Goal: Task Accomplishment & Management: Manage account settings

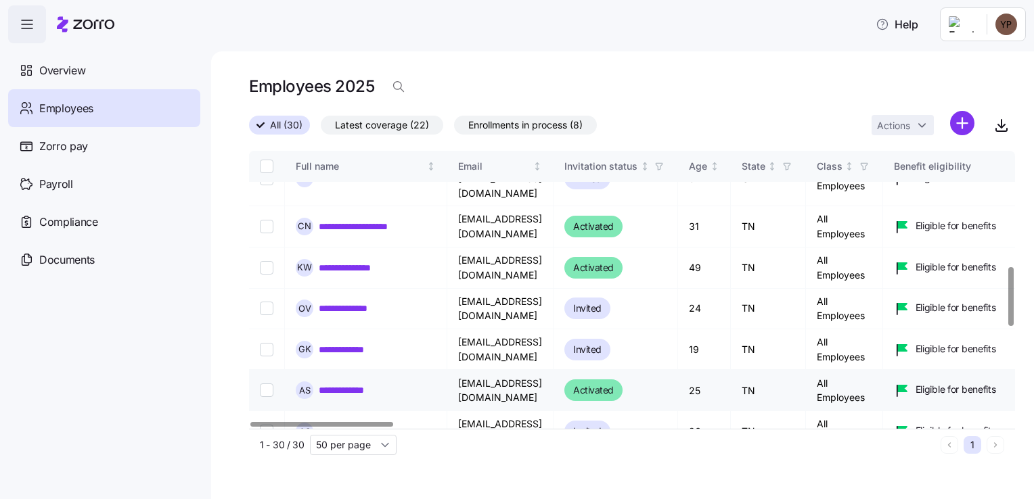
scroll to position [744, 0]
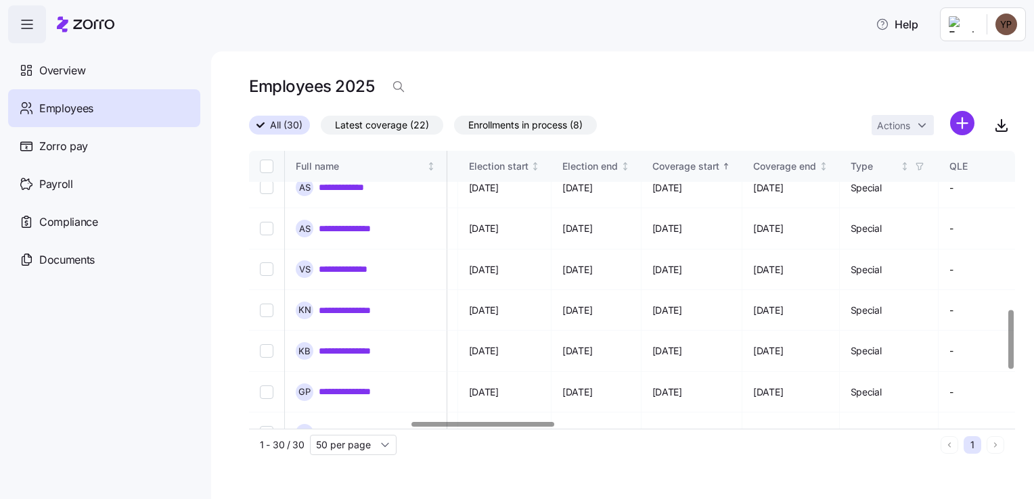
click at [517, 427] on div at bounding box center [482, 424] width 143 height 5
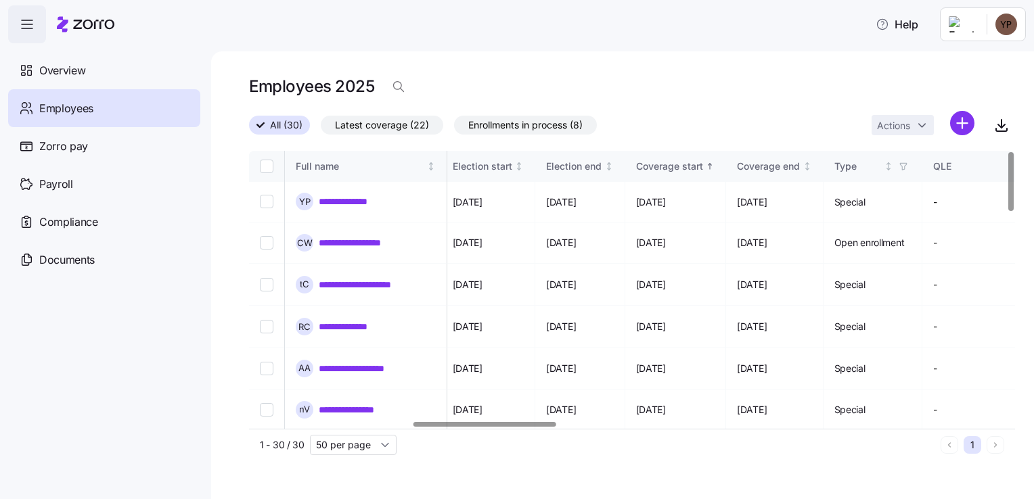
scroll to position [0, 875]
click at [541, 424] on div at bounding box center [484, 424] width 143 height 5
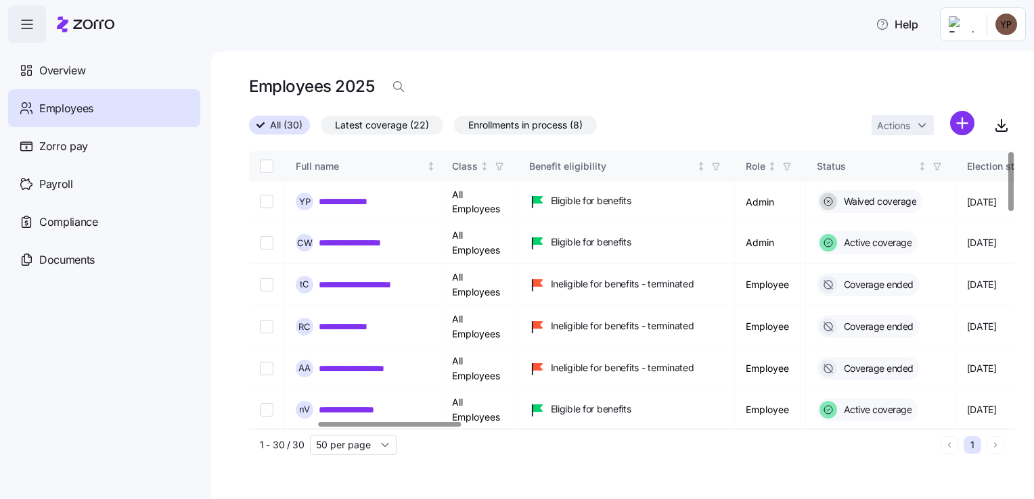
scroll to position [0, 463]
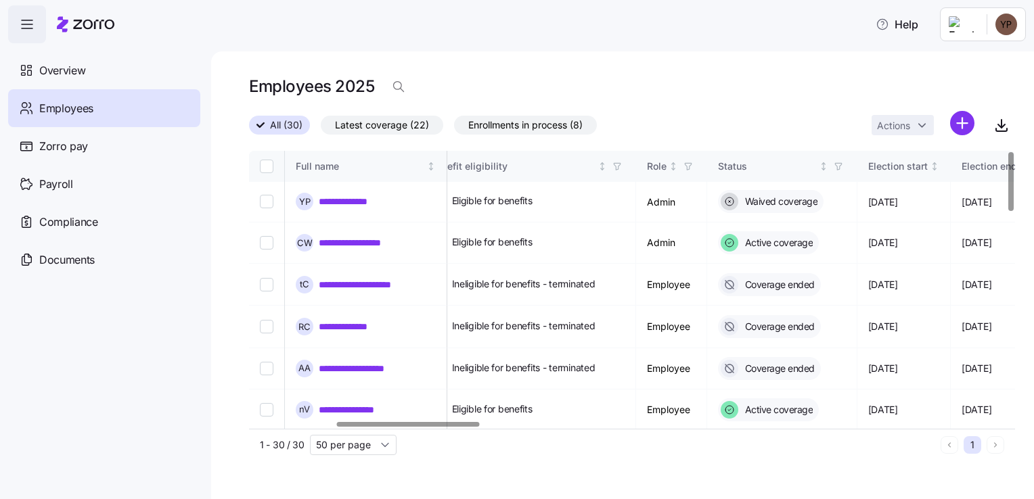
click at [463, 427] on div at bounding box center [408, 424] width 143 height 5
click at [459, 434] on div "1 - 30 / 30 50 per page 1" at bounding box center [632, 445] width 766 height 32
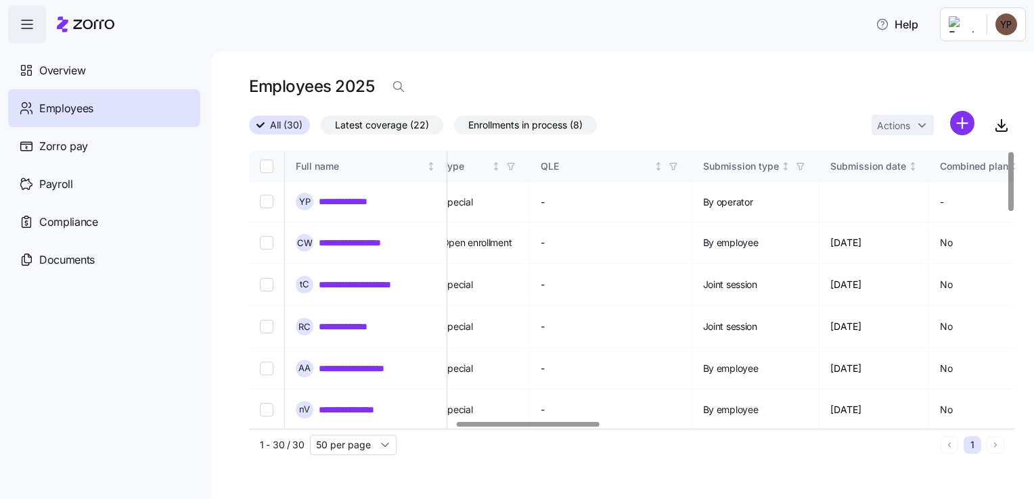
scroll to position [0, 890]
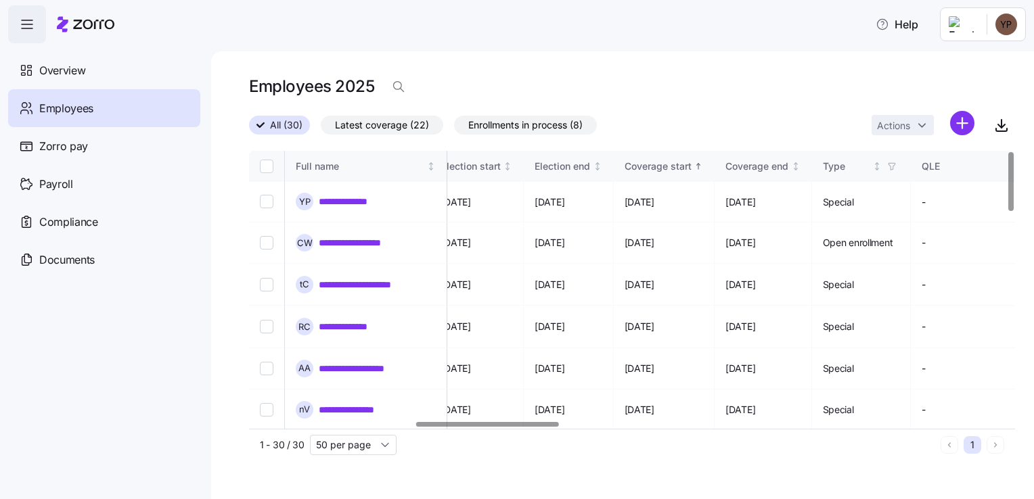
click at [537, 427] on div at bounding box center [487, 424] width 143 height 5
click at [703, 162] on icon "Sorted ascending" at bounding box center [697, 166] width 9 height 9
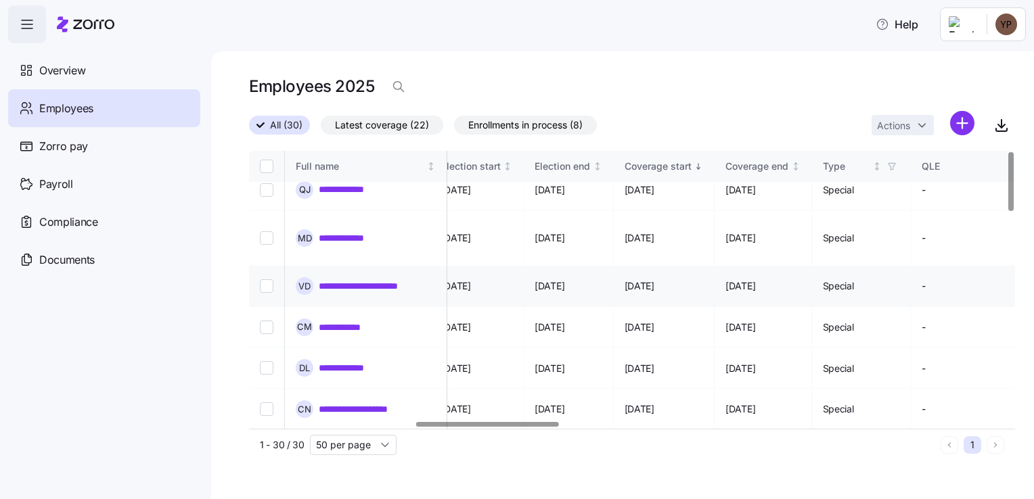
scroll to position [0, 890]
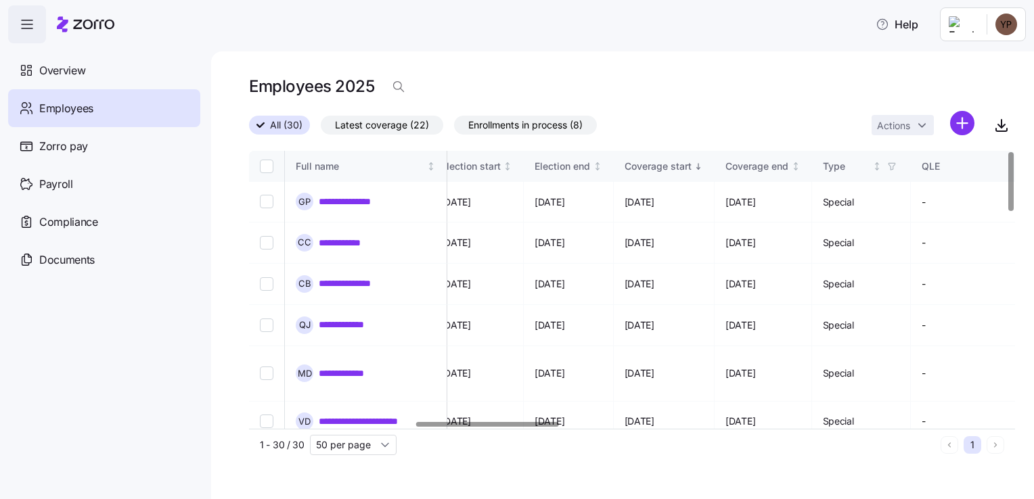
drag, startPoint x: 707, startPoint y: 42, endPoint x: 690, endPoint y: 104, distance: 63.8
click at [707, 42] on div "Help" at bounding box center [516, 24] width 1017 height 38
click at [688, 34] on div "Help" at bounding box center [516, 24] width 1017 height 38
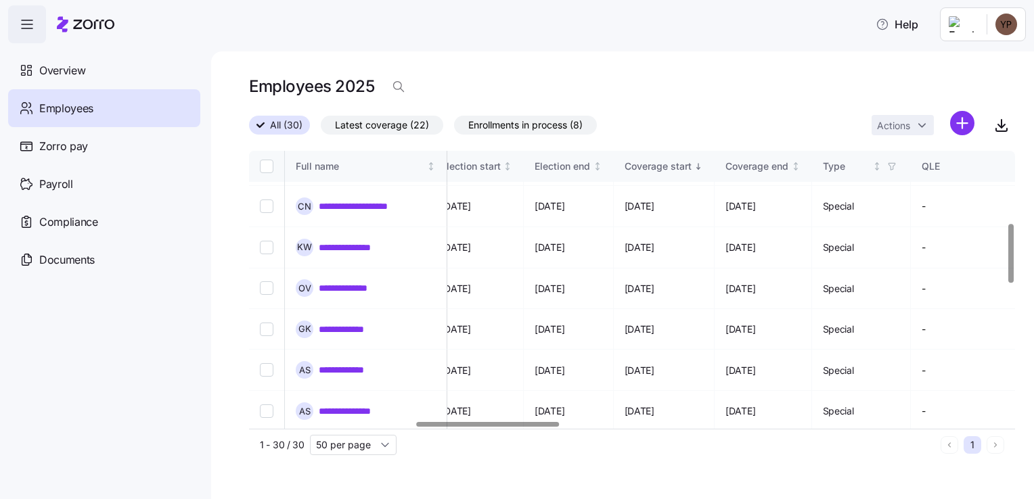
scroll to position [338, 892]
click at [539, 425] on div at bounding box center [488, 424] width 143 height 5
drag, startPoint x: 687, startPoint y: 227, endPoint x: 741, endPoint y: 229, distance: 54.8
click at [714, 229] on td "[DATE]" at bounding box center [662, 247] width 101 height 41
